Goal: Task Accomplishment & Management: Complete application form

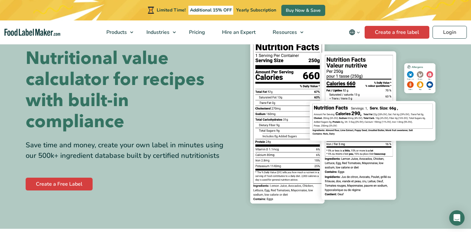
scroll to position [53, 0]
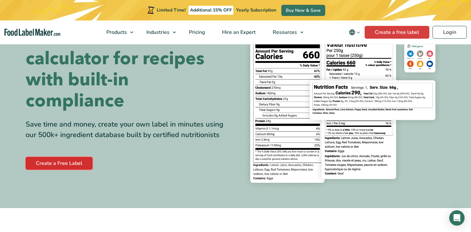
click at [82, 159] on link "Create a Free Label" at bounding box center [59, 163] width 67 height 13
